Goal: Task Accomplishment & Management: Manage account settings

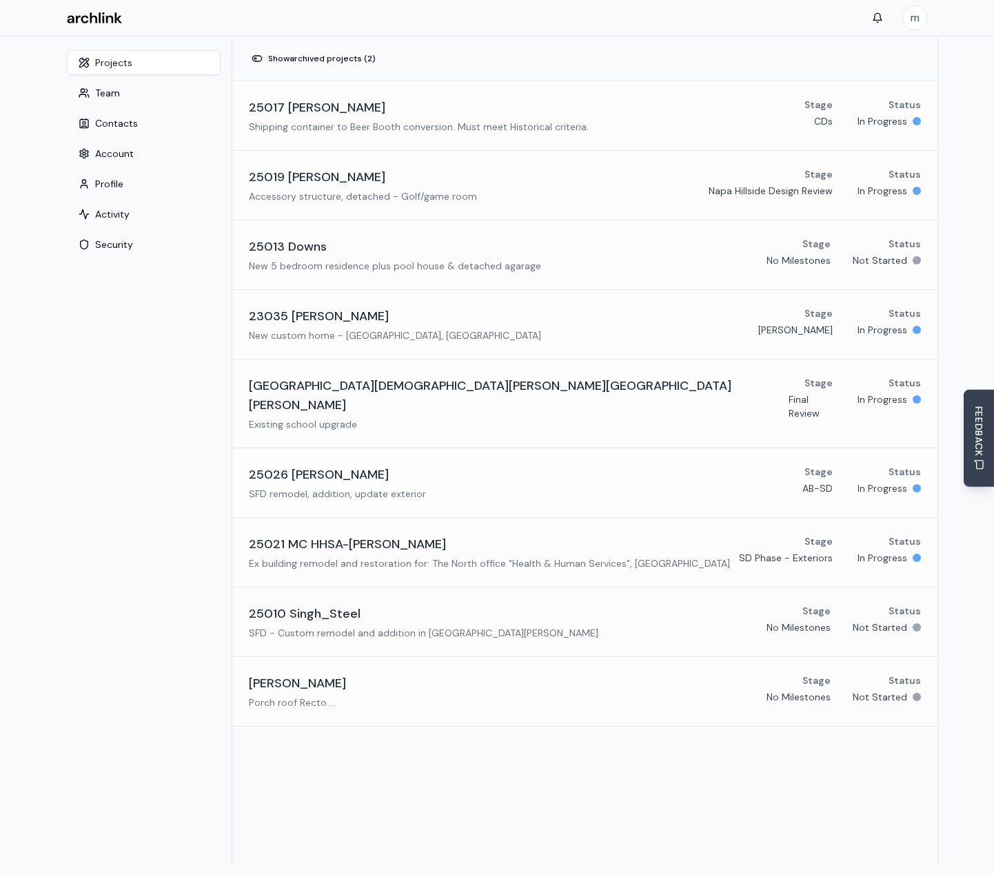
click at [316, 465] on h3 "25026 [PERSON_NAME]" at bounding box center [319, 474] width 140 height 19
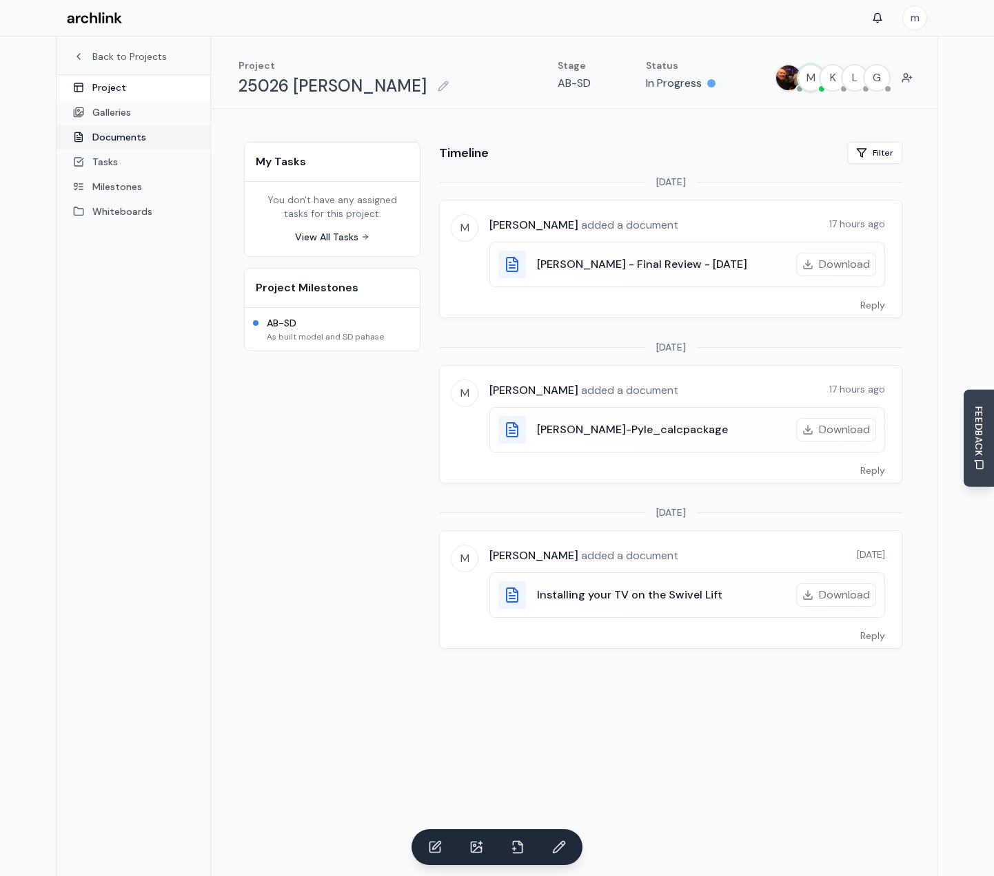
click at [112, 143] on link "Documents" at bounding box center [133, 137] width 154 height 25
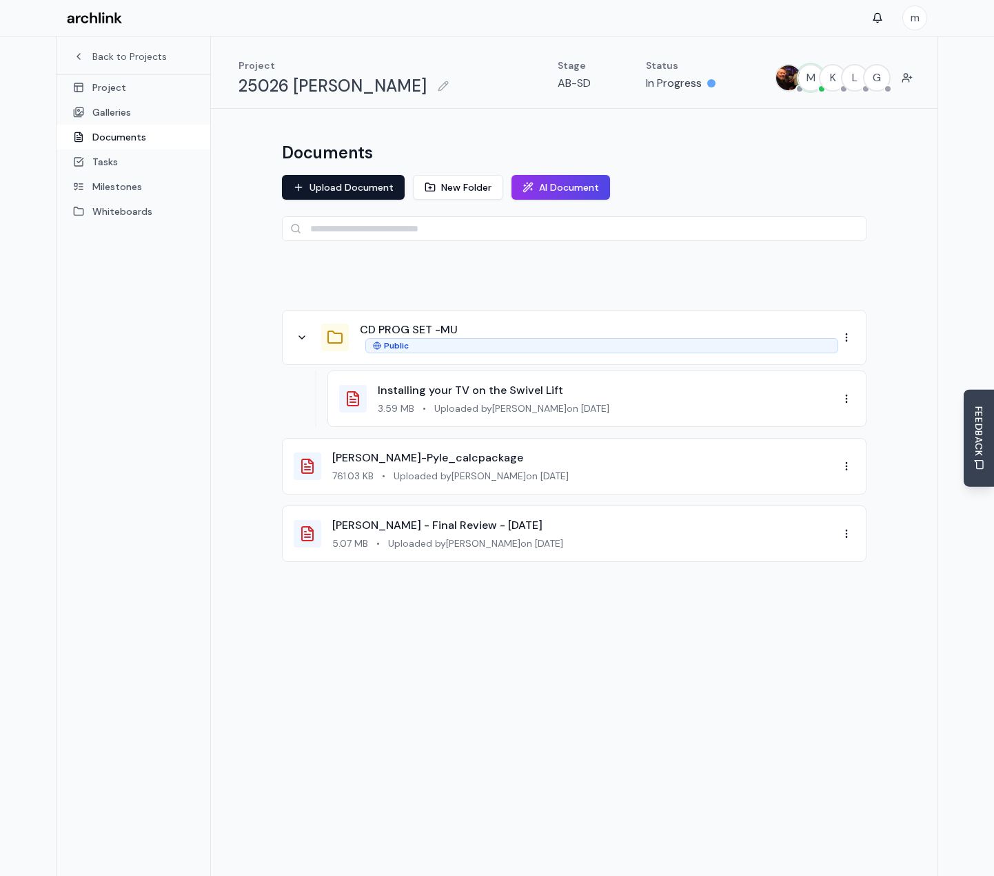
click at [749, 542] on div "5.07 MB • Uploaded by [PERSON_NAME] on [DATE]" at bounding box center [585, 544] width 506 height 14
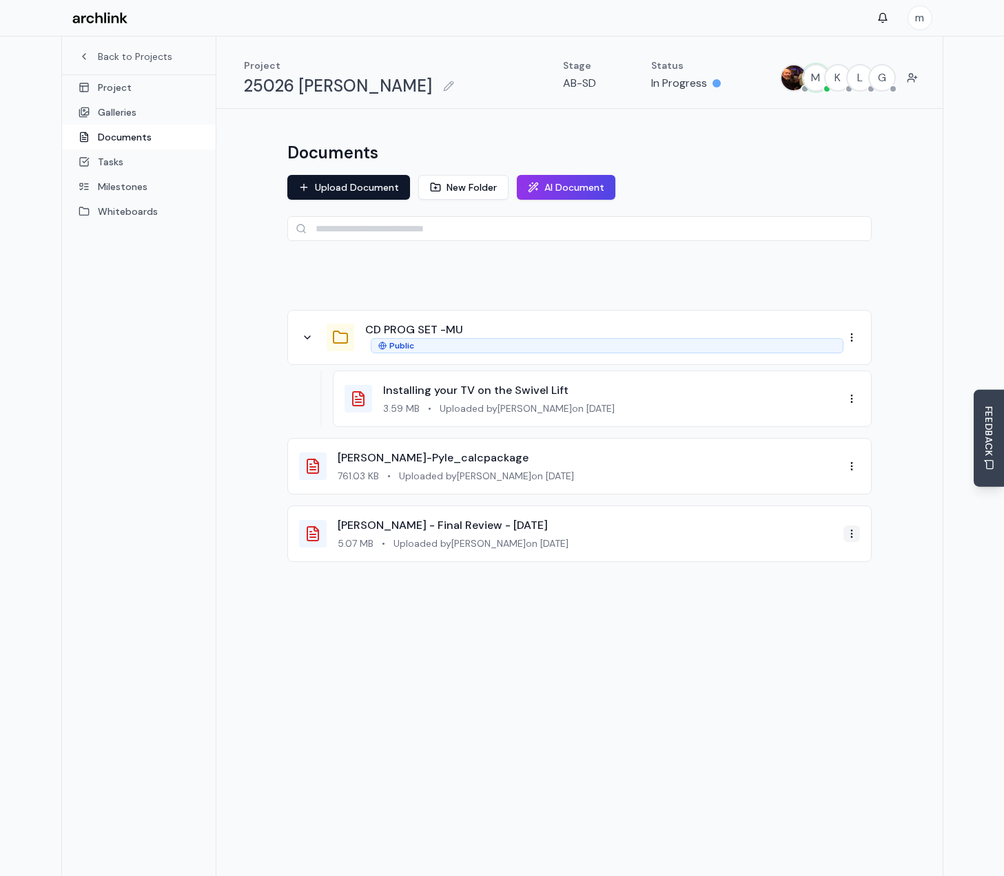
click at [843, 537] on html "m Back to Projects Project Galleries Documents Tasks Milestones Whiteboards Pro…" at bounding box center [502, 474] width 1004 height 949
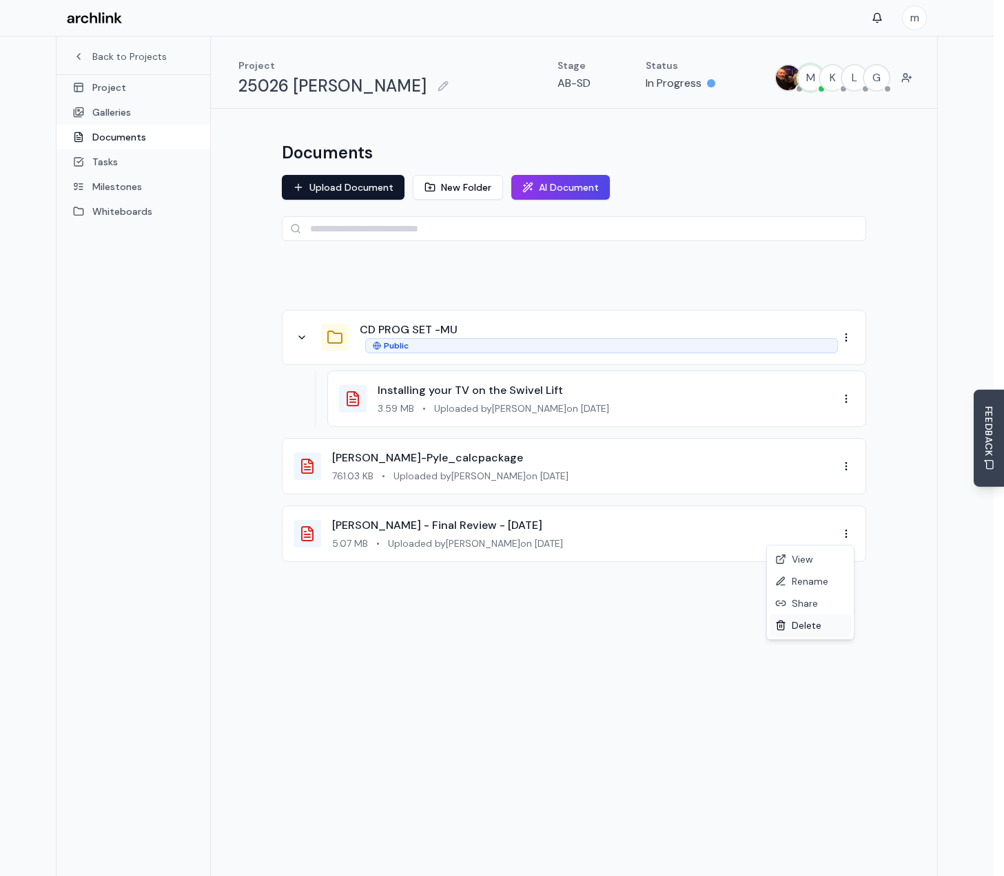
click at [813, 626] on div "Delete" at bounding box center [810, 626] width 81 height 22
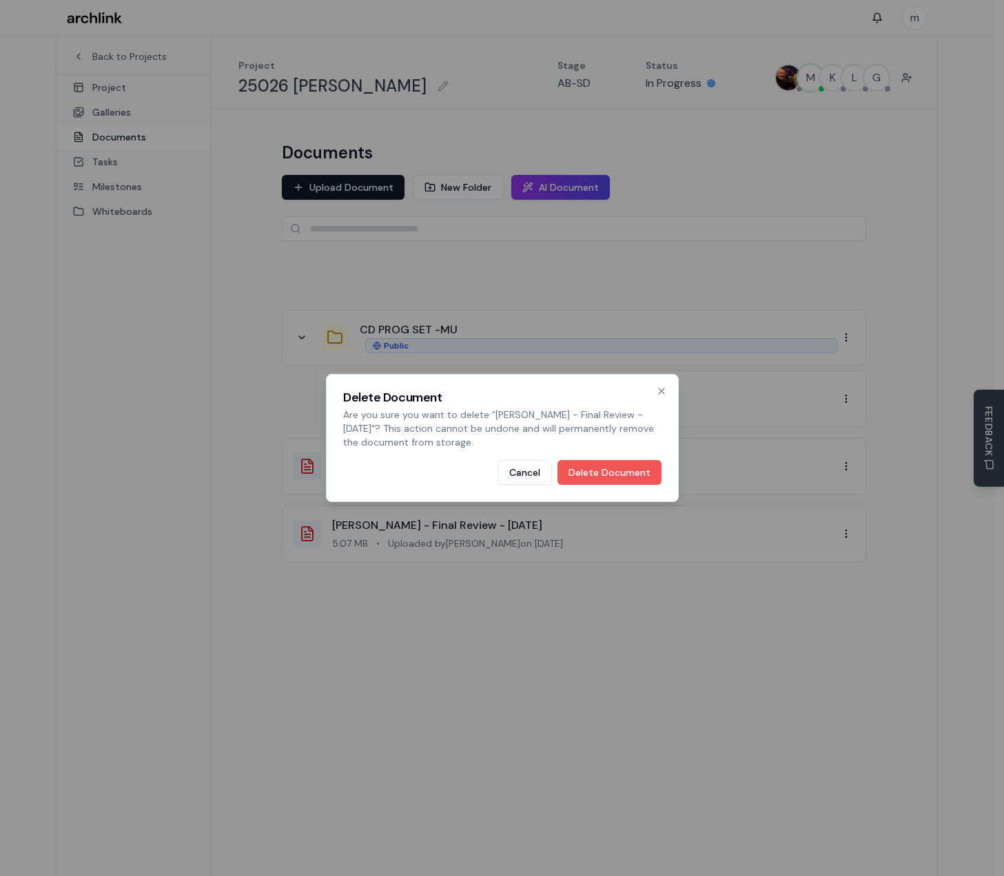
click at [639, 480] on button "Delete Document" at bounding box center [609, 472] width 104 height 25
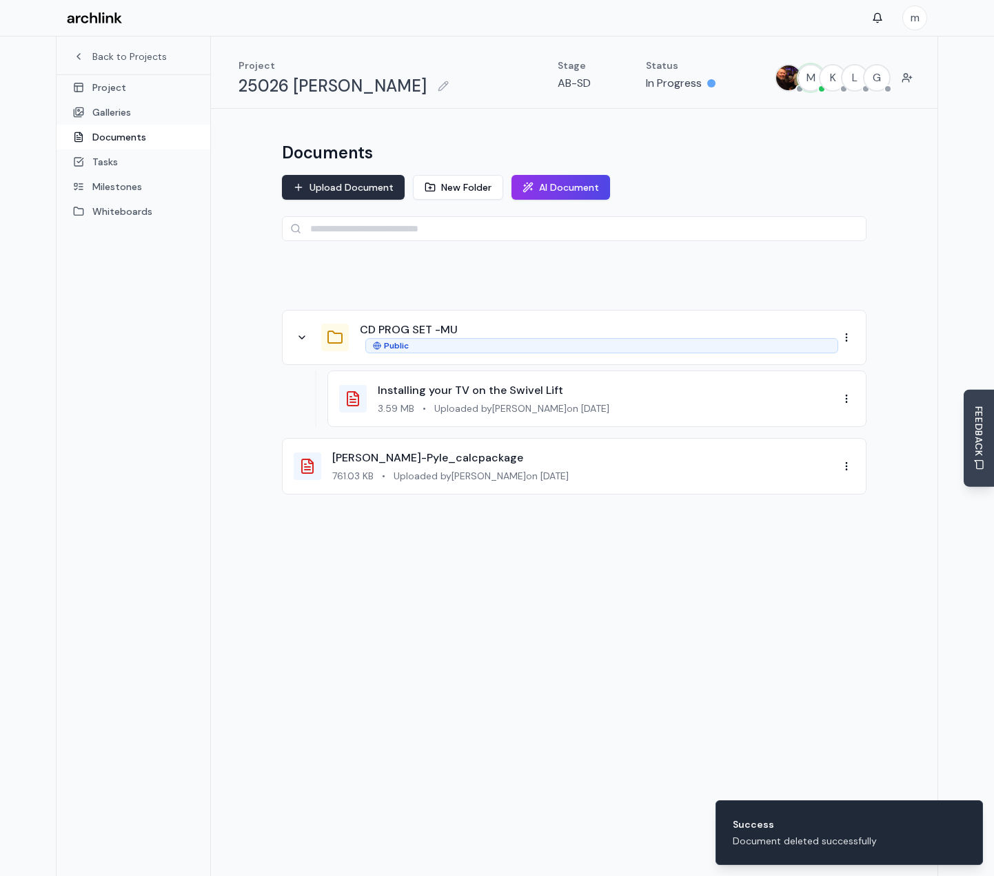
click at [362, 193] on button "Upload Document" at bounding box center [343, 187] width 123 height 25
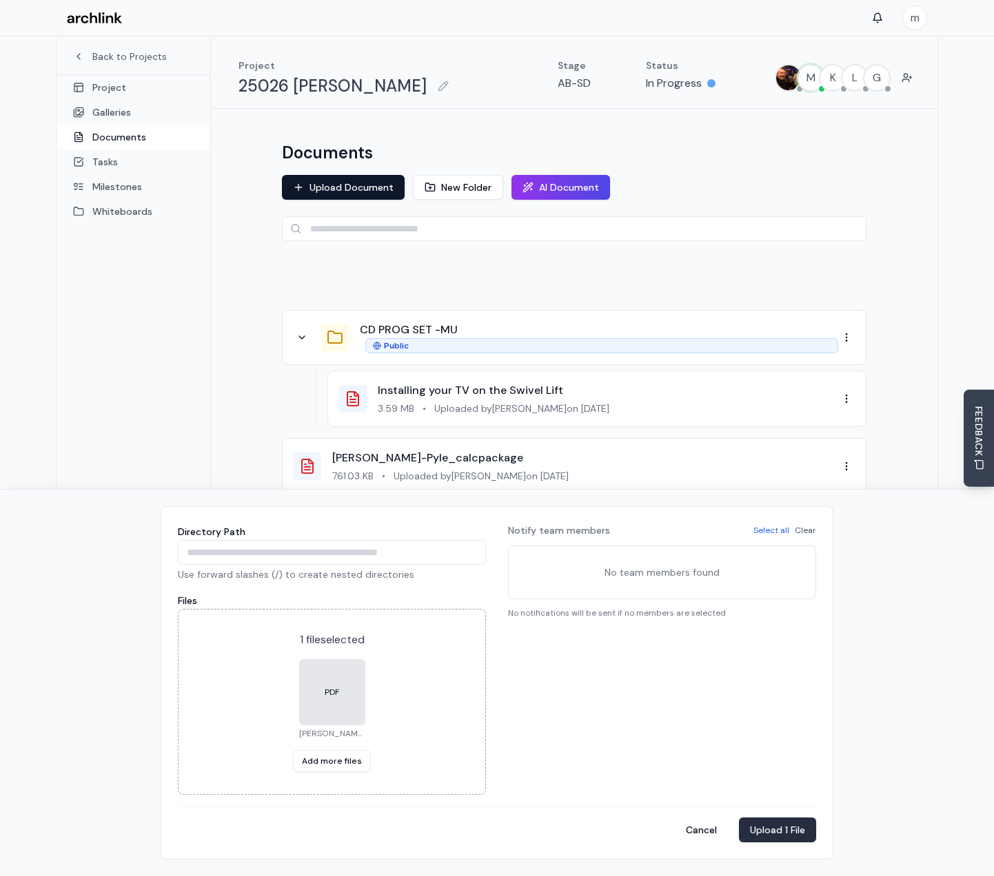
click at [794, 828] on button "Upload 1 File" at bounding box center [777, 830] width 77 height 25
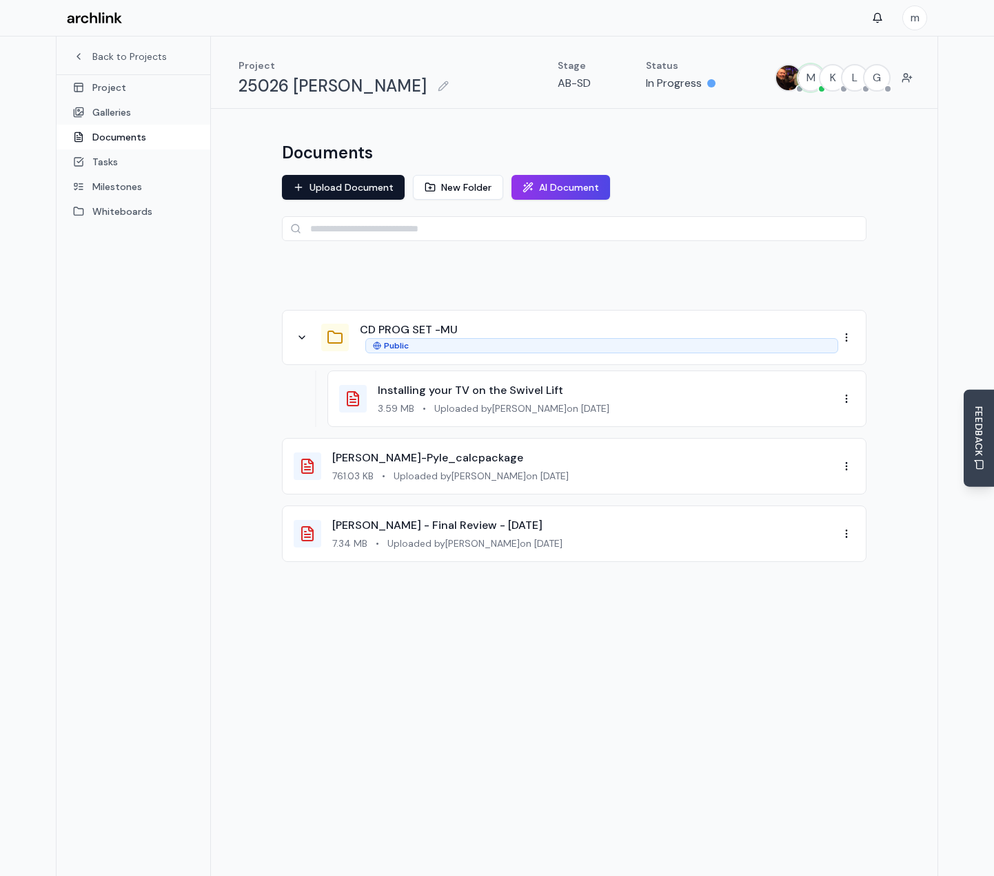
click at [458, 693] on div "Documents Upload Document New Folder AI Document CD PROG SET -MU Public Install…" at bounding box center [574, 511] width 726 height 804
click at [523, 540] on span "Uploaded by [PERSON_NAME] on [DATE]" at bounding box center [474, 544] width 175 height 14
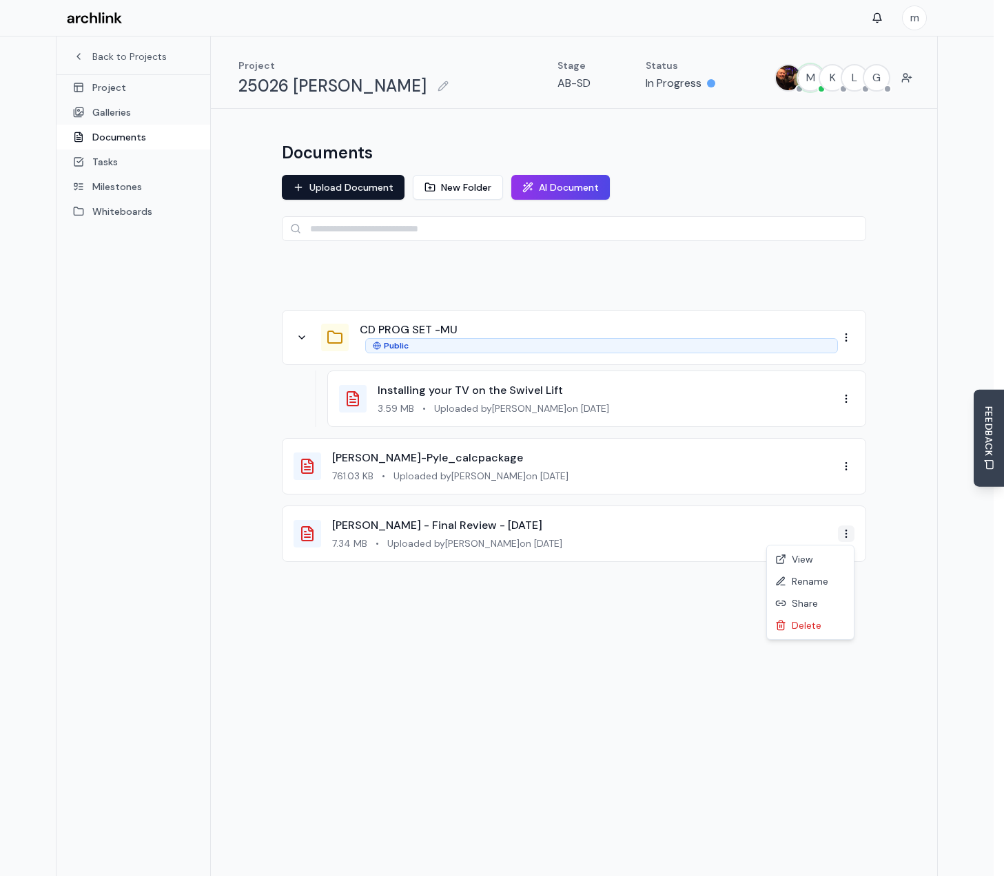
click at [847, 537] on html "m Back to Projects Project Galleries Documents Tasks Milestones Whiteboards Pro…" at bounding box center [502, 474] width 1004 height 949
click at [806, 630] on div "Delete" at bounding box center [810, 626] width 81 height 22
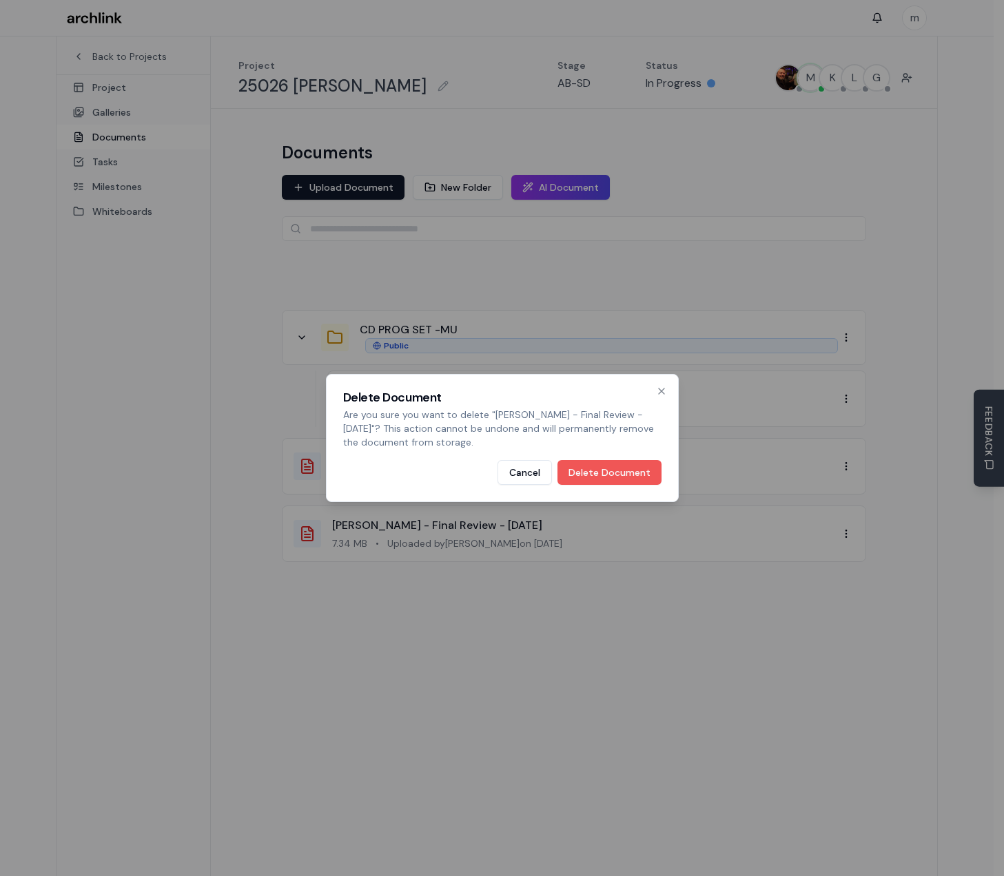
click at [599, 479] on button "Delete Document" at bounding box center [609, 472] width 104 height 25
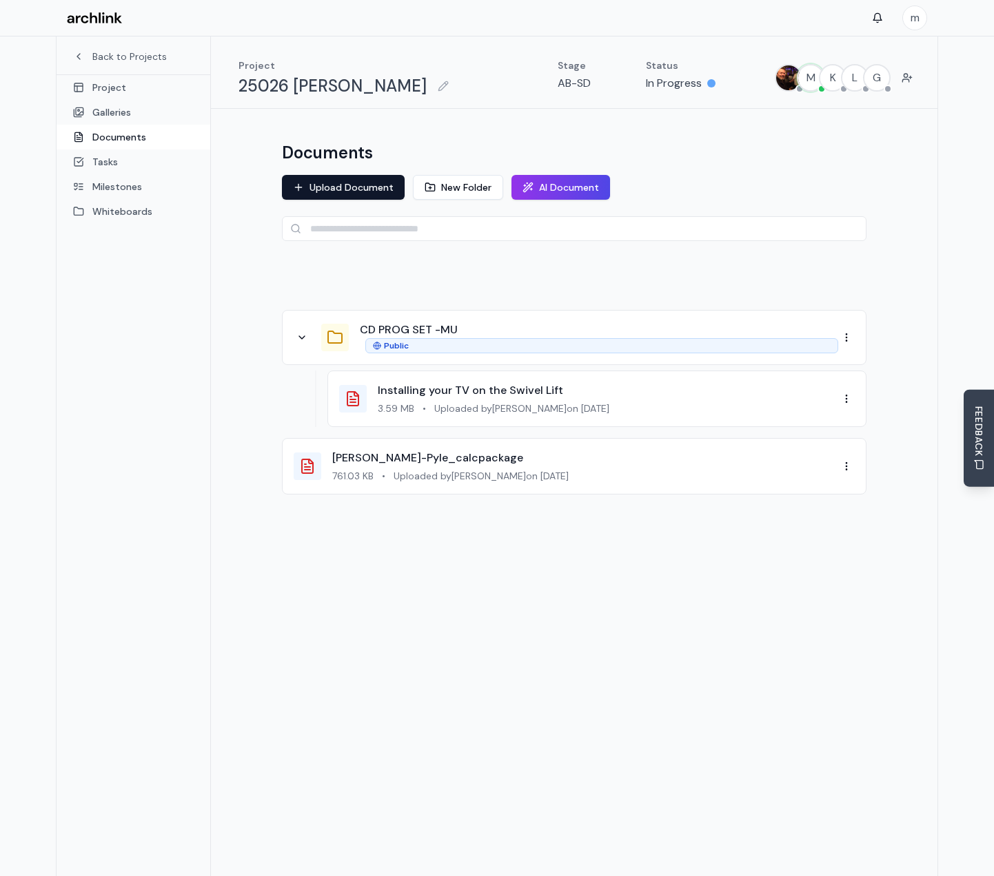
click at [360, 686] on div "Documents Upload Document New Folder AI Document CD PROG SET -MU Public Install…" at bounding box center [574, 511] width 726 height 804
click at [328, 187] on button "Upload Document" at bounding box center [343, 187] width 123 height 25
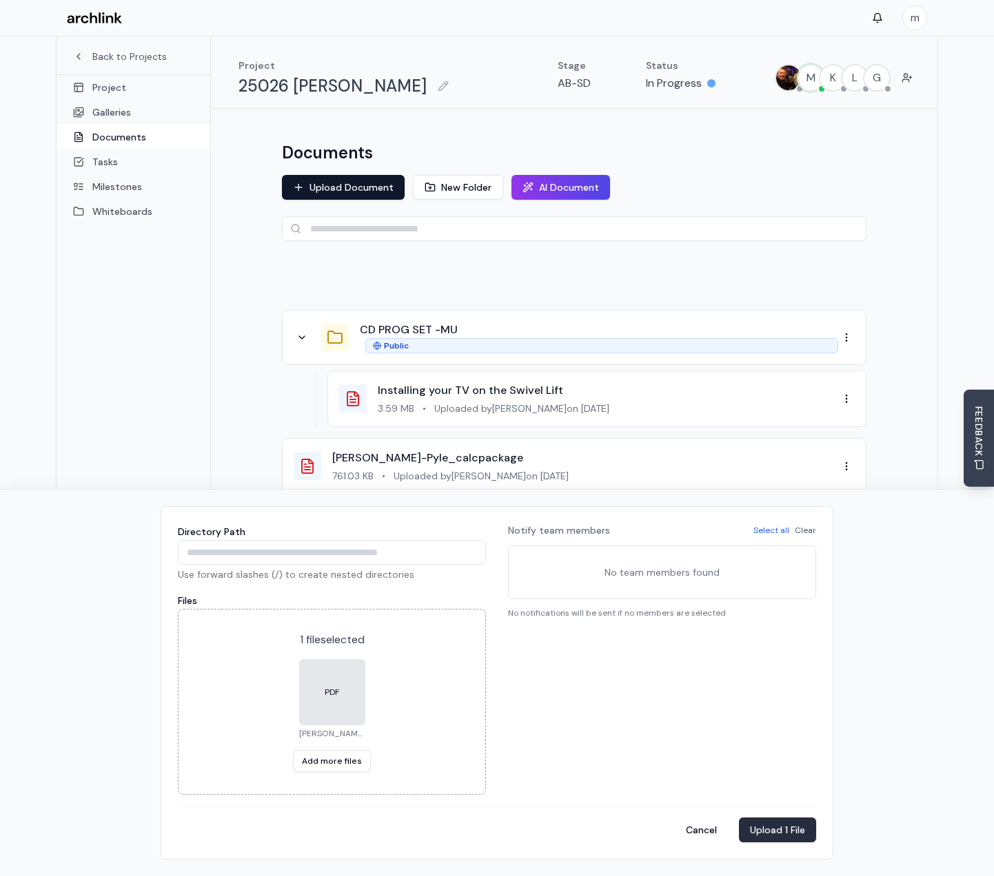
click at [782, 832] on button "Upload 1 File" at bounding box center [777, 830] width 77 height 25
